Goal: Task Accomplishment & Management: Use online tool/utility

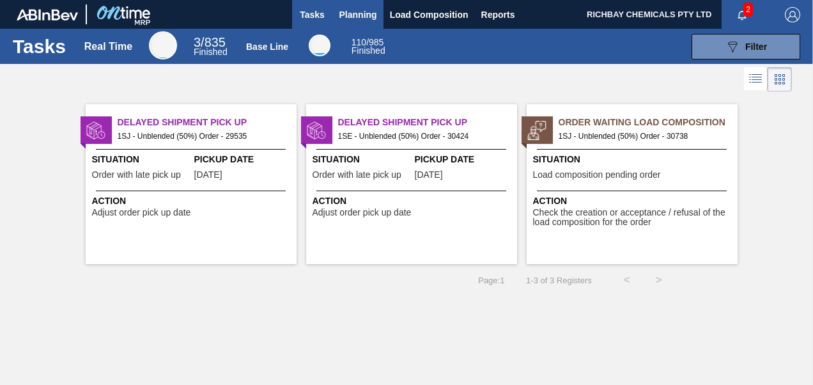
click at [367, 10] on span "Planning" at bounding box center [359, 14] width 38 height 15
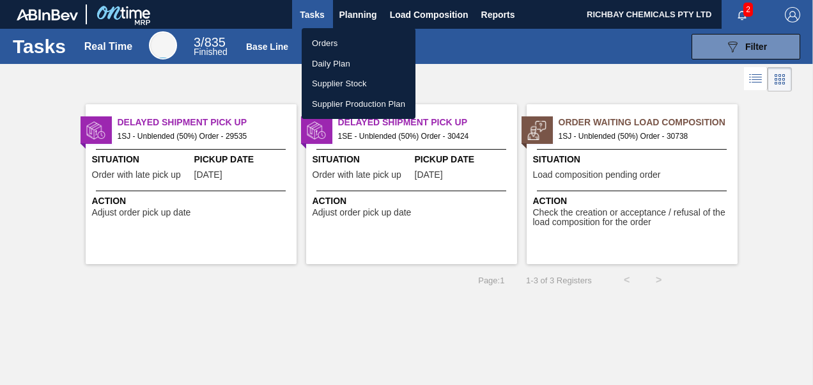
click at [351, 55] on li "Daily Plan" at bounding box center [359, 64] width 114 height 20
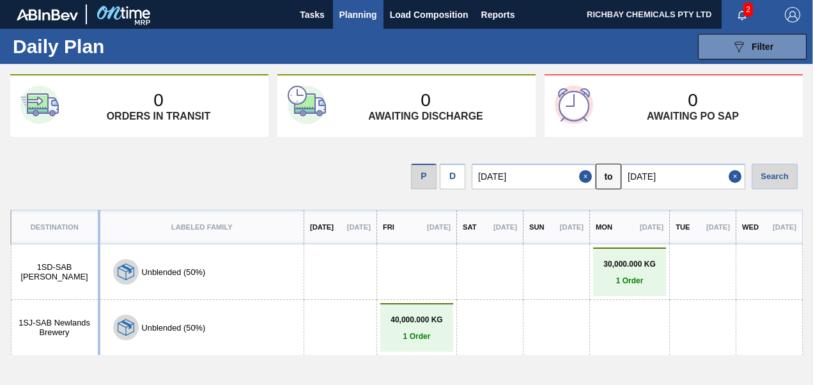
click at [370, 10] on span "Planning" at bounding box center [359, 14] width 38 height 15
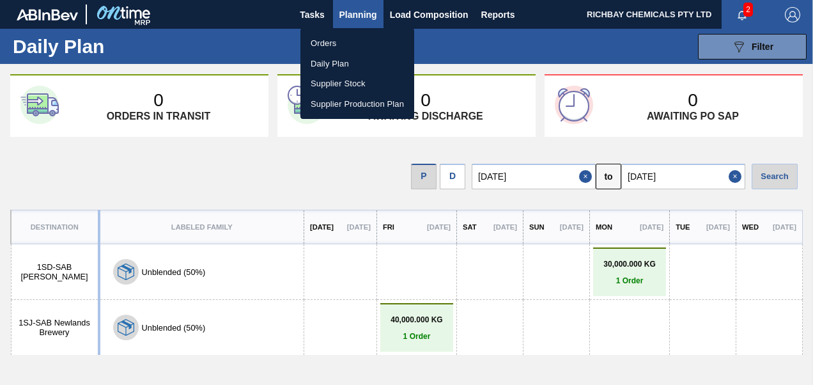
click at [352, 43] on li "Orders" at bounding box center [358, 43] width 114 height 20
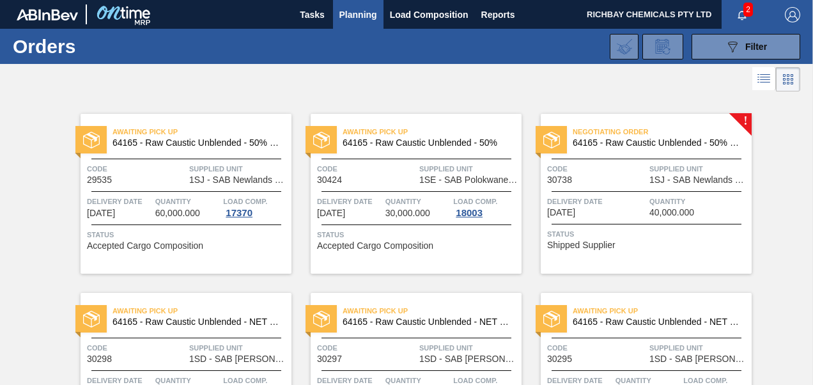
click at [604, 175] on div "Code 30738" at bounding box center [596, 173] width 99 height 22
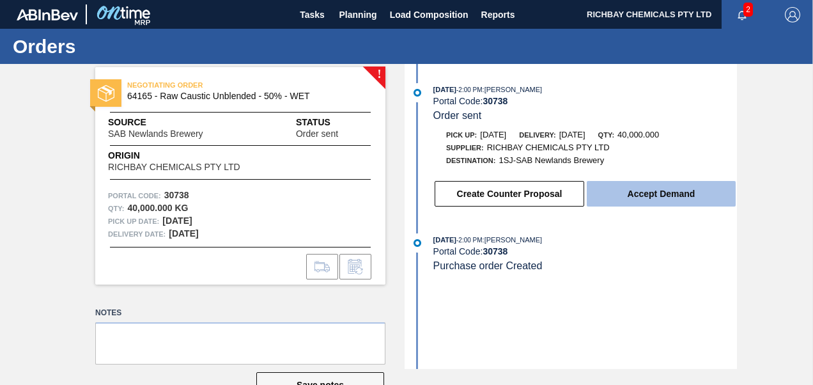
click at [635, 189] on button "Accept Demand" at bounding box center [661, 194] width 149 height 26
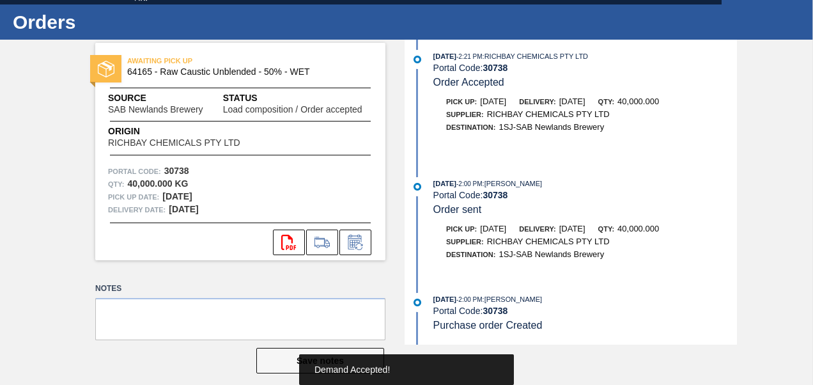
scroll to position [37, 0]
